Goal: Find specific page/section: Find specific page/section

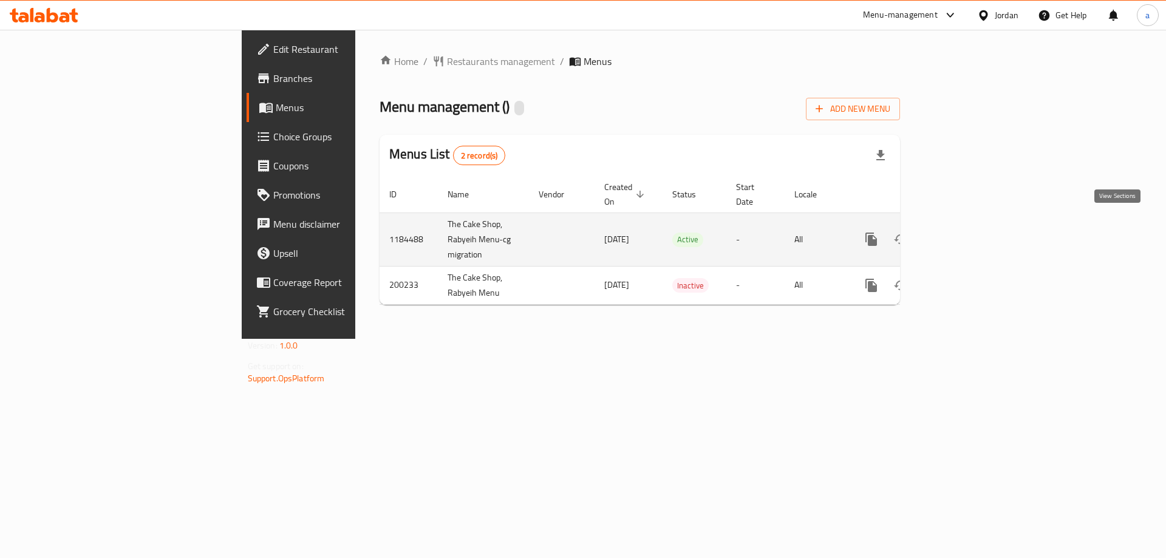
click at [966, 232] on icon "enhanced table" at bounding box center [958, 239] width 15 height 15
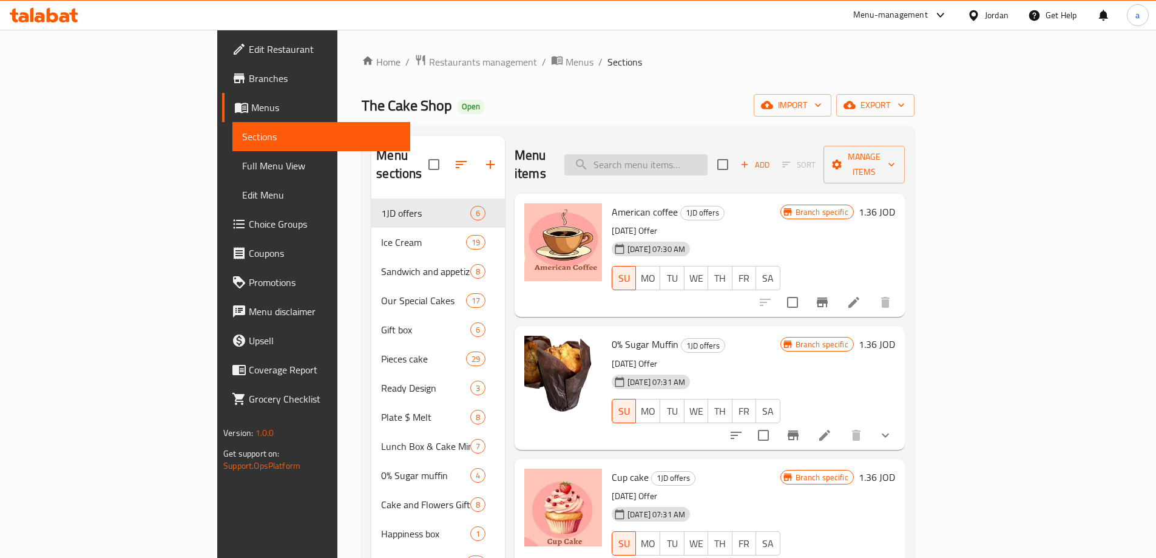
click at [708, 161] on input "search" at bounding box center [636, 164] width 143 height 21
paste input "Happy Box"
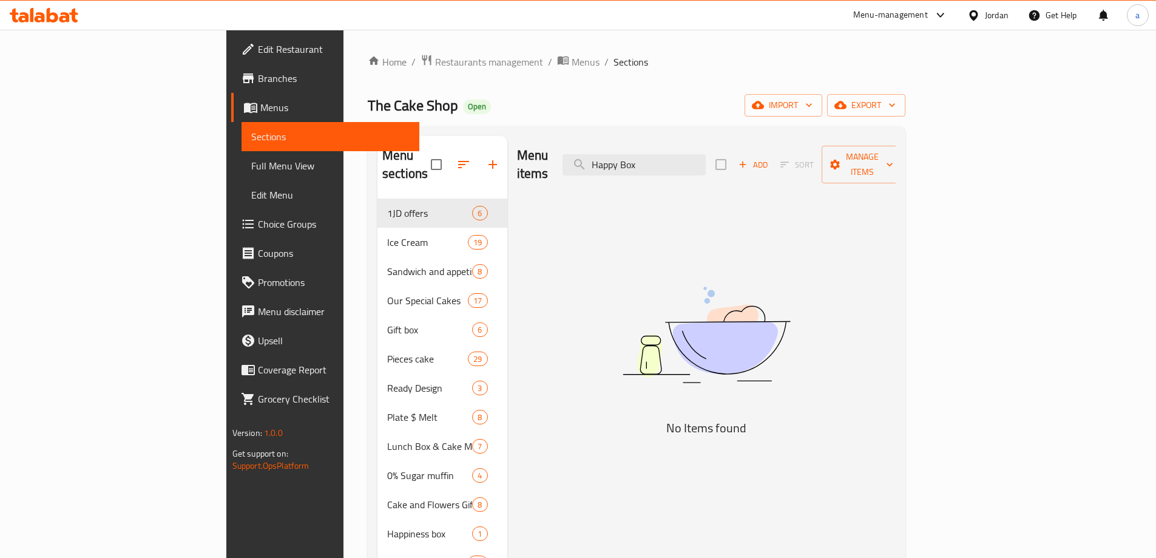
type input "Happy Box"
click at [260, 112] on span "Menus" at bounding box center [334, 107] width 149 height 15
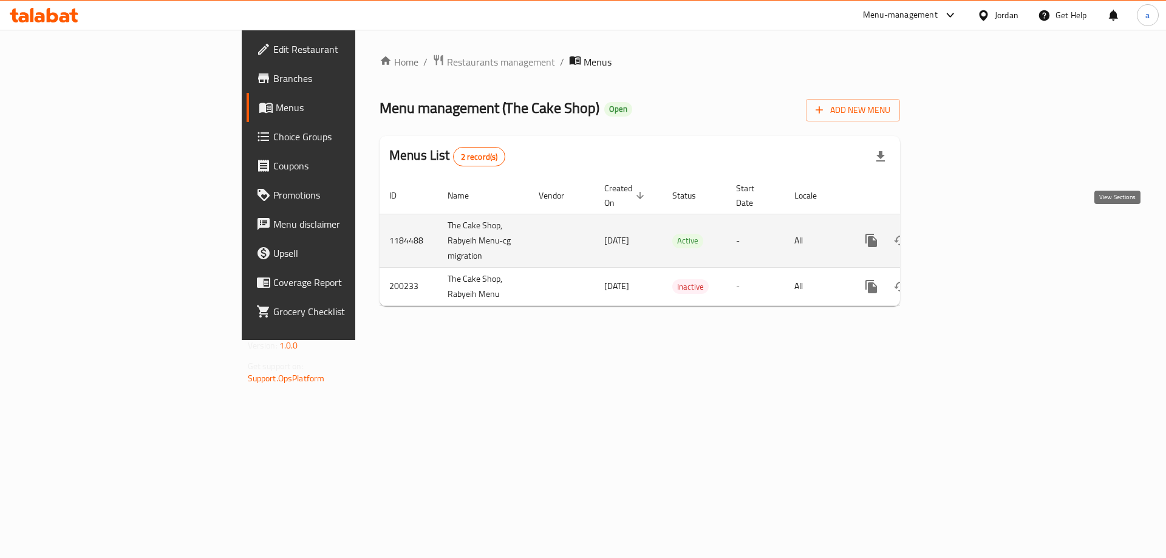
click at [966, 233] on icon "enhanced table" at bounding box center [958, 240] width 15 height 15
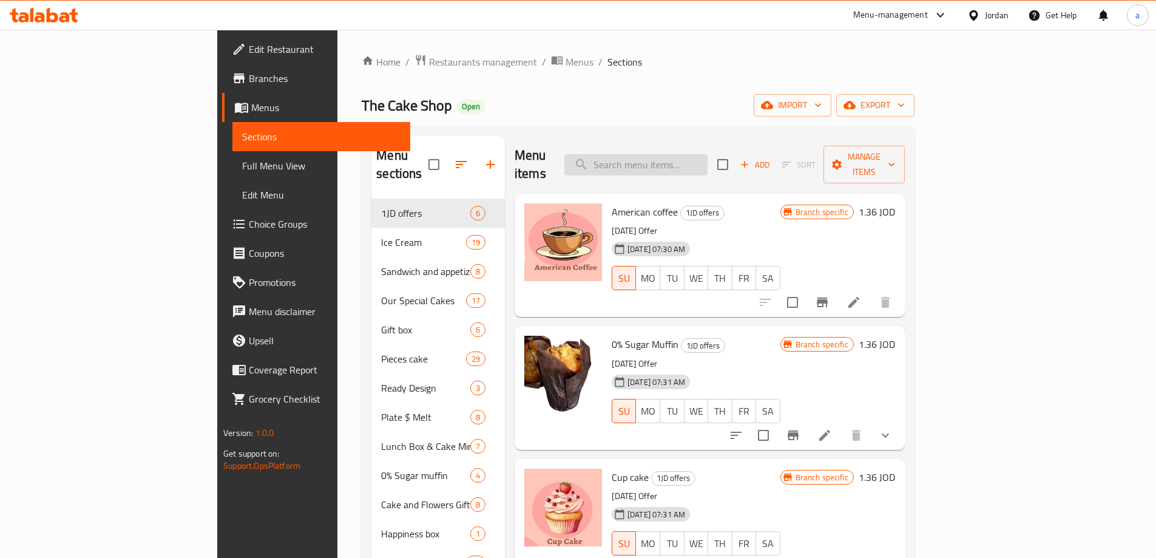
click at [708, 157] on input "search" at bounding box center [636, 164] width 143 height 21
paste input "Happy Box"
type input "Happy Box"
